Goal: Transaction & Acquisition: Purchase product/service

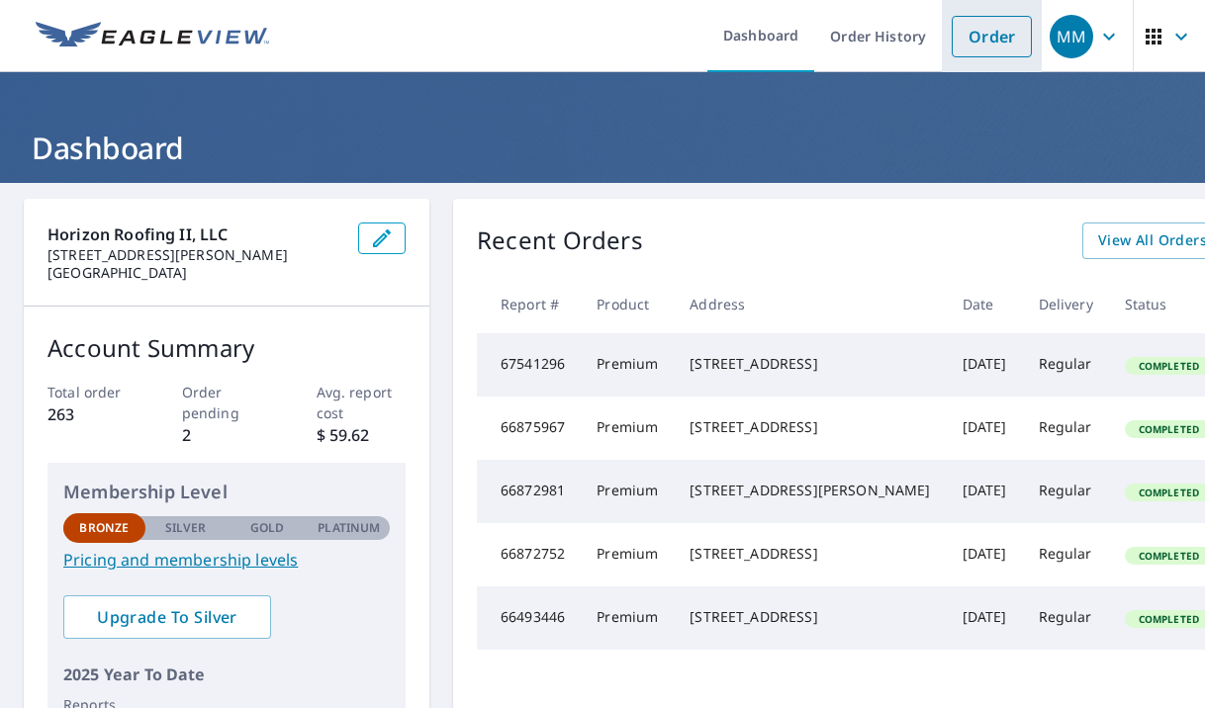
click at [976, 38] on link "Order" at bounding box center [992, 37] width 80 height 42
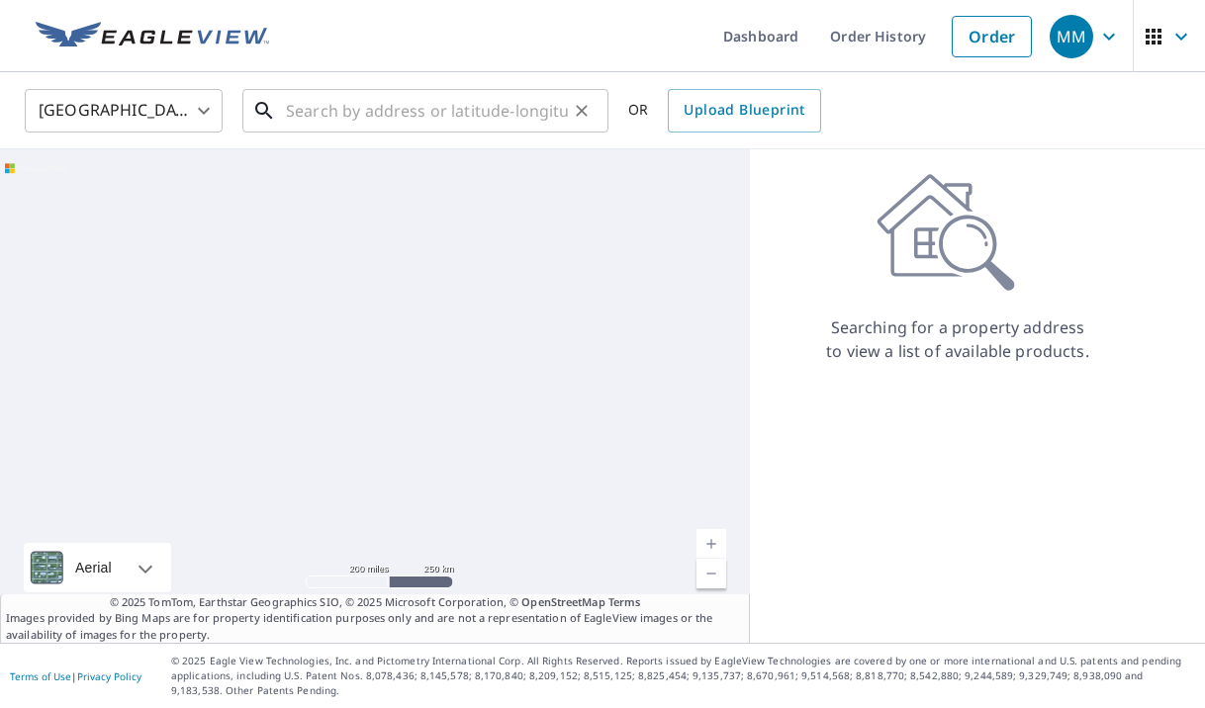
click at [307, 117] on input "text" at bounding box center [427, 110] width 282 height 55
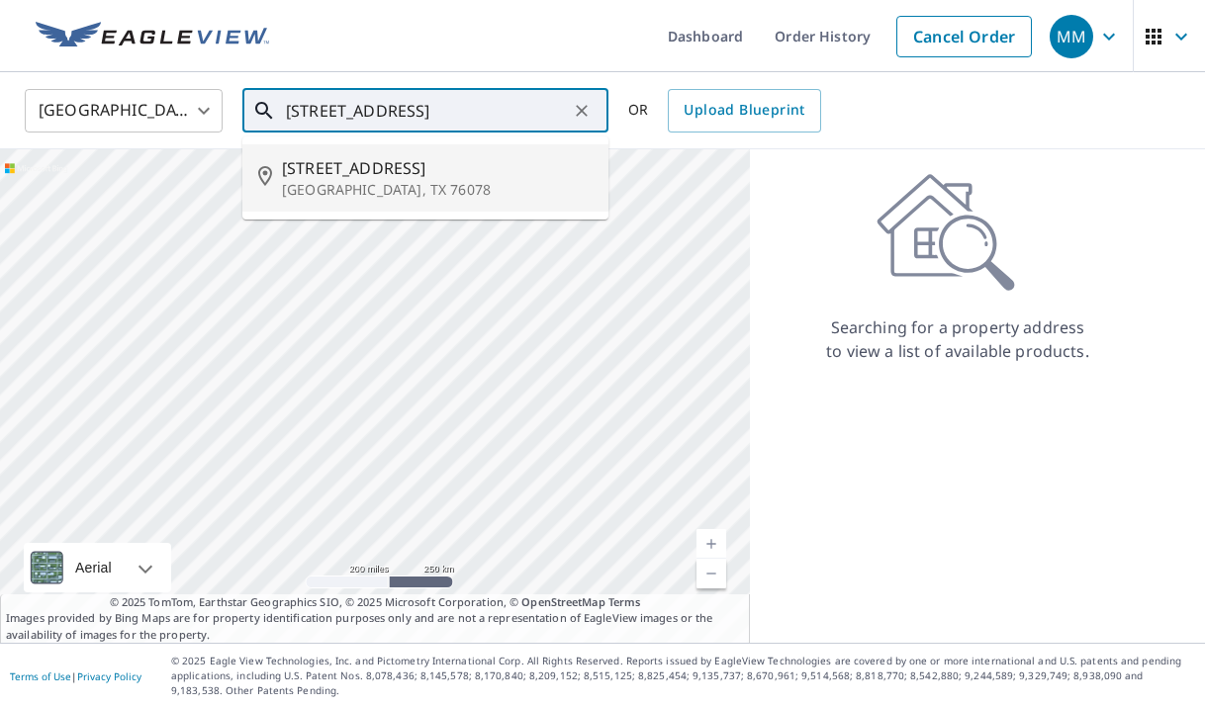
click at [309, 168] on span "[STREET_ADDRESS]" at bounding box center [437, 168] width 311 height 24
type input "[STREET_ADDRESS][PERSON_NAME]"
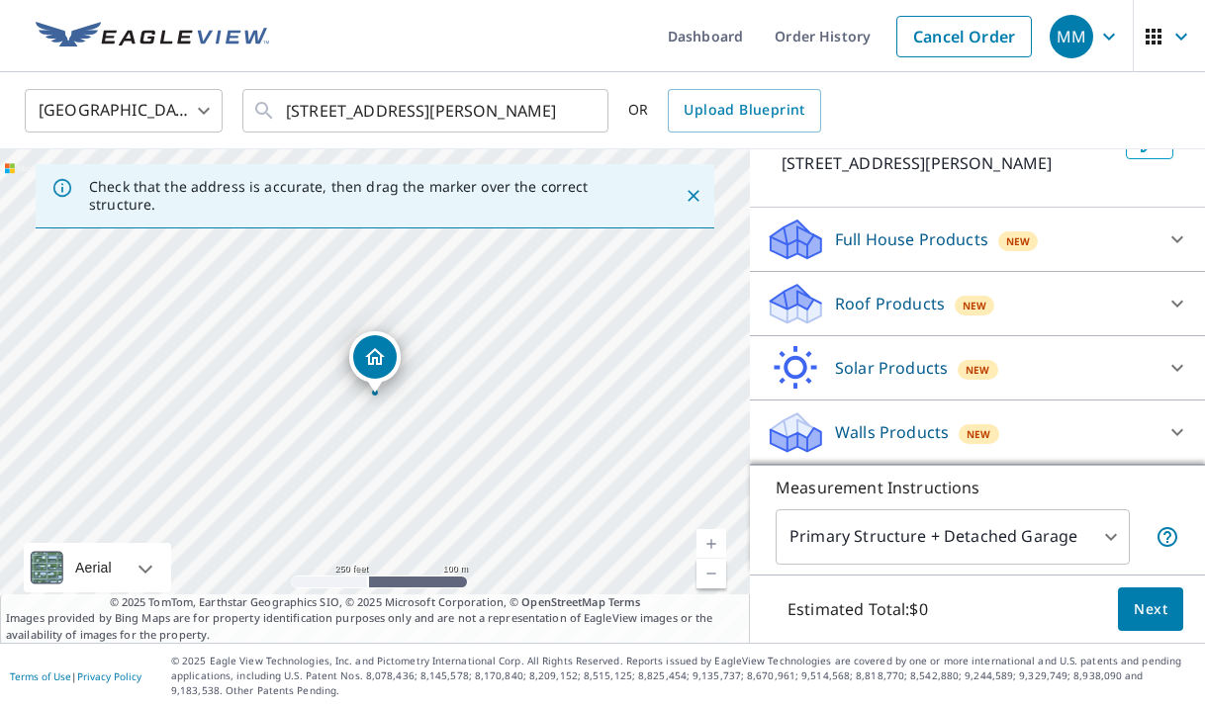
scroll to position [146, 0]
click at [810, 302] on icon at bounding box center [796, 297] width 50 height 25
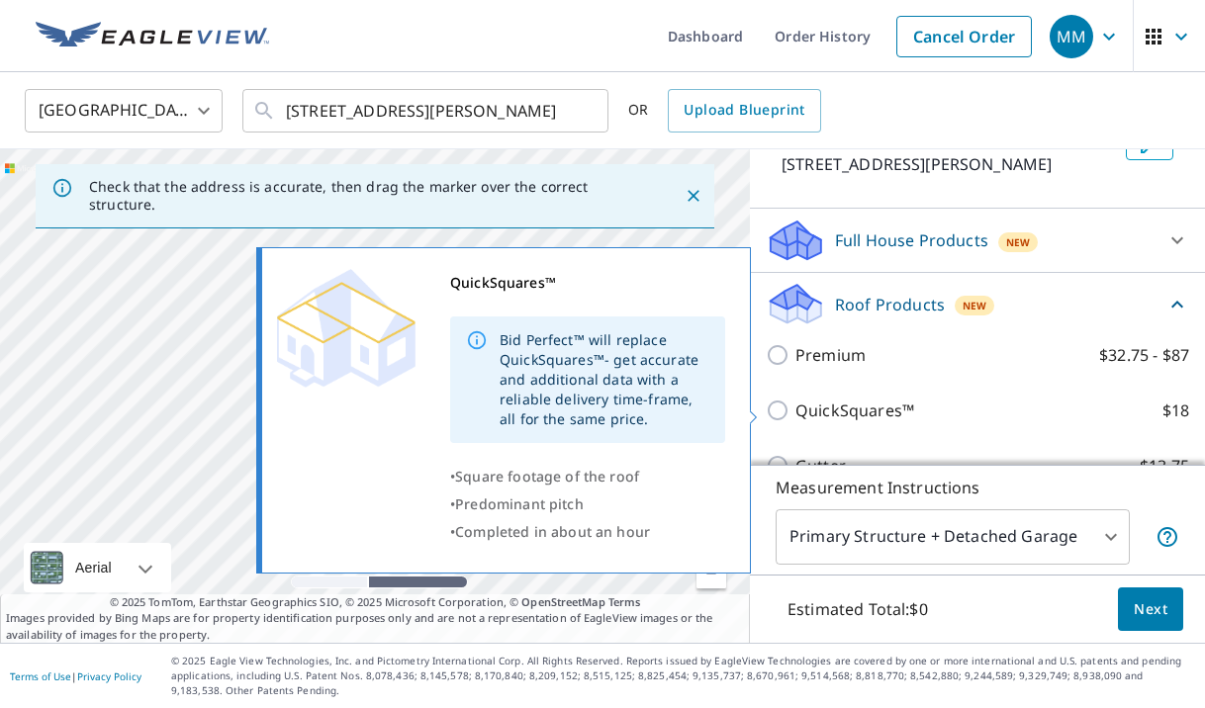
click at [822, 408] on p "QuickSquares™" at bounding box center [855, 411] width 119 height 24
click at [796, 408] on input "QuickSquares™ $18" at bounding box center [781, 411] width 30 height 24
checkbox input "true"
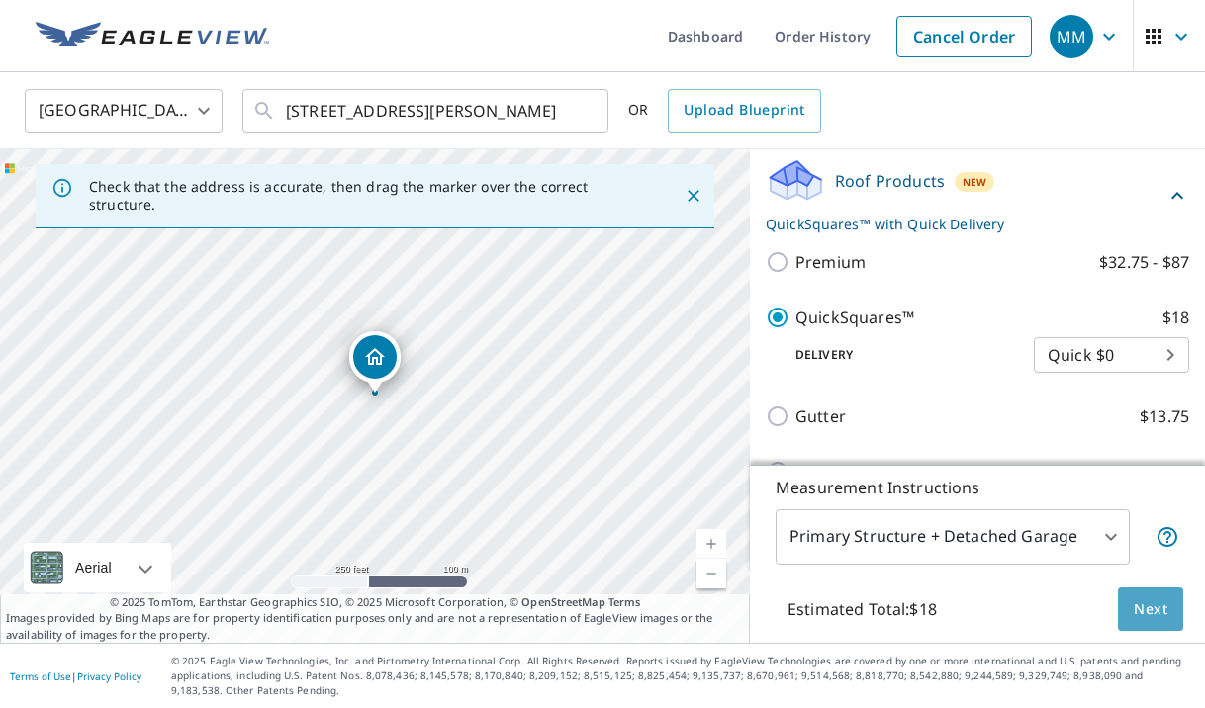
scroll to position [1, 0]
click at [1144, 608] on span "Next" at bounding box center [1151, 610] width 34 height 25
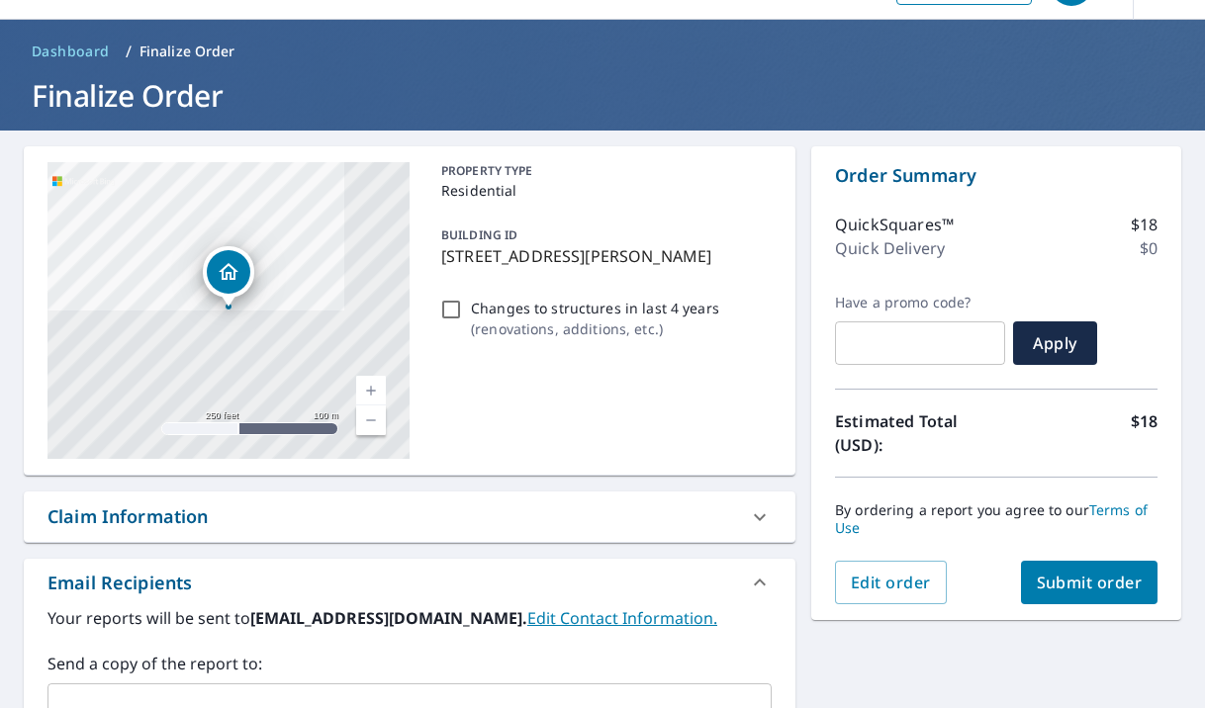
scroll to position [114, 0]
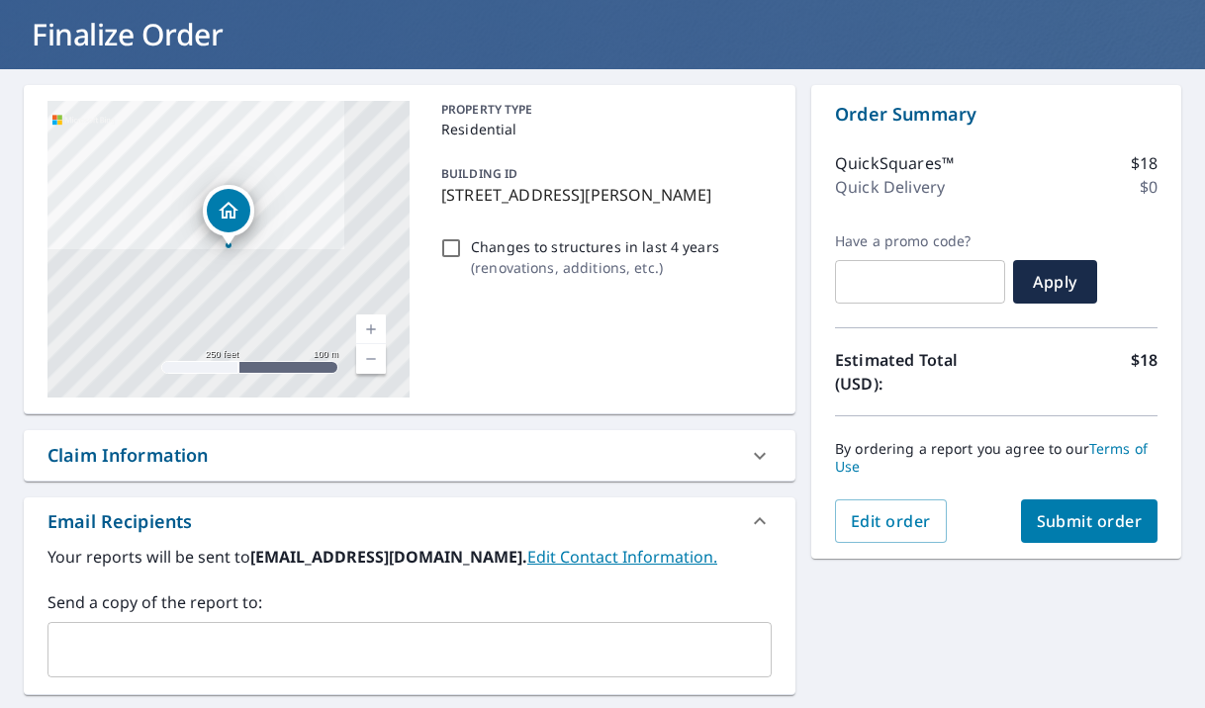
click at [1065, 518] on span "Submit order" at bounding box center [1090, 522] width 106 height 22
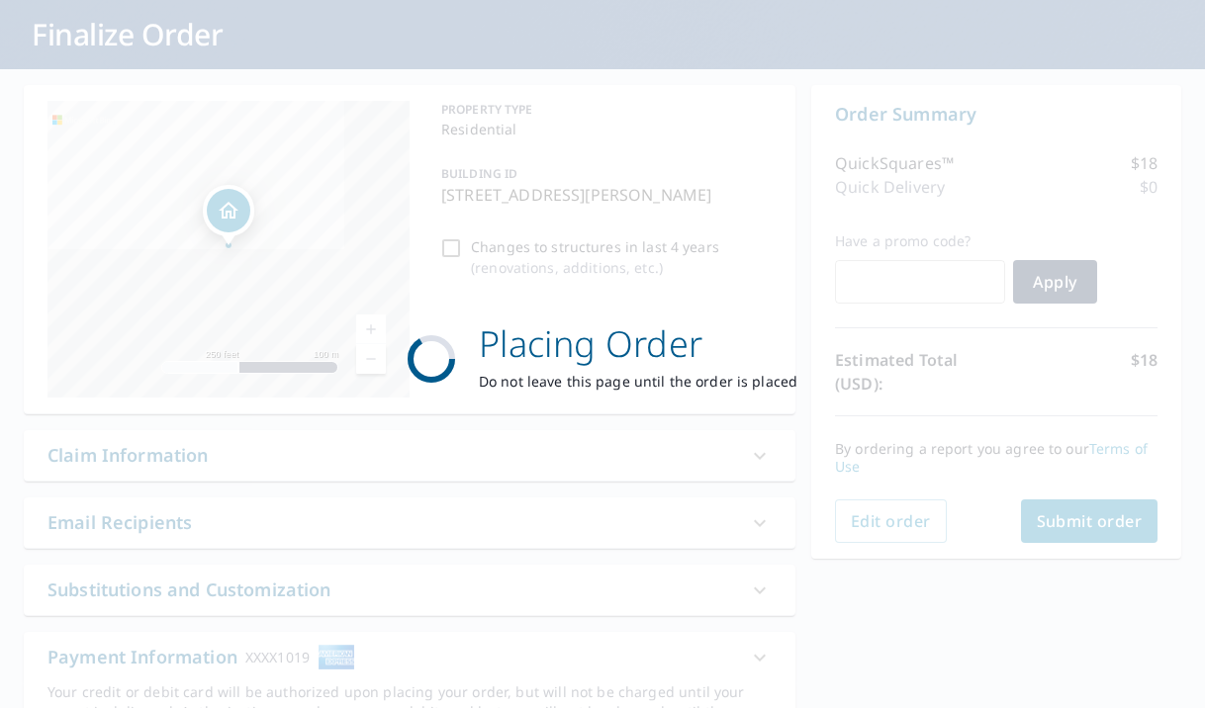
checkbox input "true"
